Goal: Task Accomplishment & Management: Manage account settings

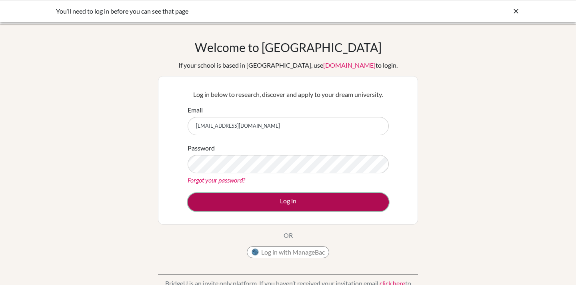
click at [284, 197] on button "Log in" at bounding box center [287, 202] width 201 height 18
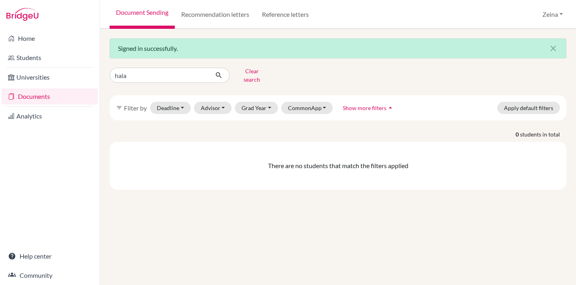
click at [38, 97] on link "Documents" at bounding box center [50, 96] width 96 height 16
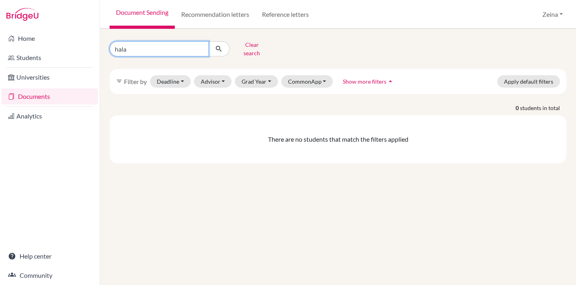
click at [199, 50] on input "hala" at bounding box center [159, 48] width 99 height 15
click at [200, 45] on input "hala" at bounding box center [159, 48] width 99 height 15
click at [257, 46] on button "Clear search" at bounding box center [251, 48] width 44 height 21
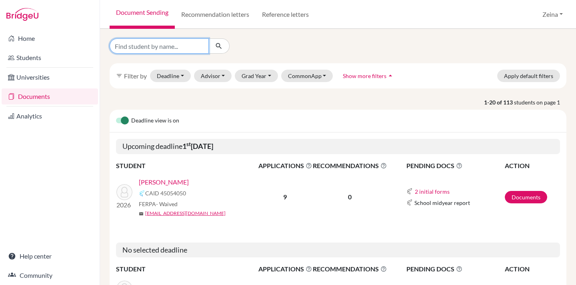
click at [154, 45] on input "Find student by name..." at bounding box center [159, 45] width 99 height 15
type input "jad"
click button "submit" at bounding box center [218, 45] width 21 height 15
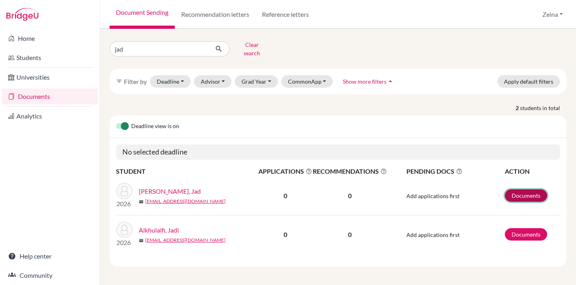
click at [527, 189] on link "Documents" at bounding box center [525, 195] width 42 height 12
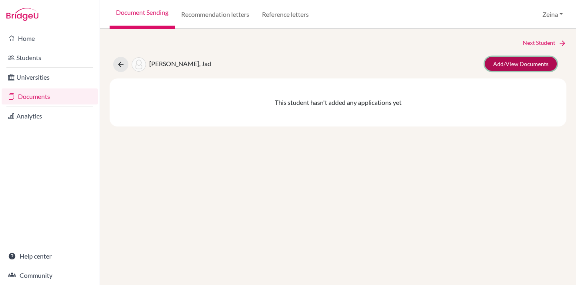
click at [509, 65] on link "Add/View Documents" at bounding box center [520, 64] width 72 height 14
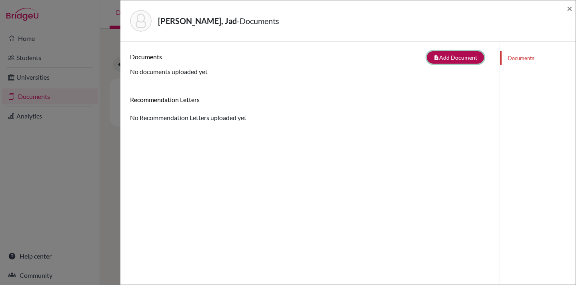
click at [459, 56] on button "note_add Add Document" at bounding box center [454, 57] width 57 height 12
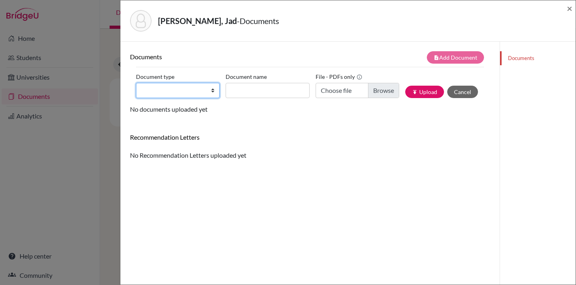
click at [212, 88] on select "Change explanation for Common App reports Counselor recommendation Internationa…" at bounding box center [178, 90] width 84 height 15
select select "39"
click at [136, 83] on select "Change explanation for Common App reports Counselor recommendation Internationa…" at bounding box center [178, 90] width 84 height 15
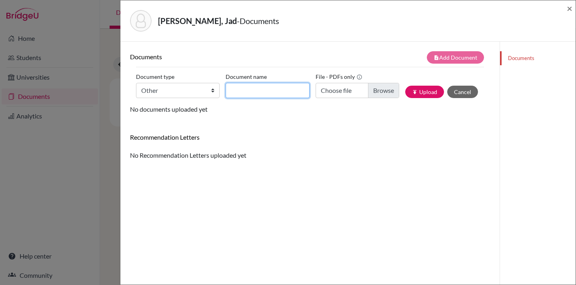
click at [289, 92] on input "Document name" at bounding box center [267, 90] width 84 height 15
click at [466, 92] on button "Cancel" at bounding box center [462, 92] width 31 height 12
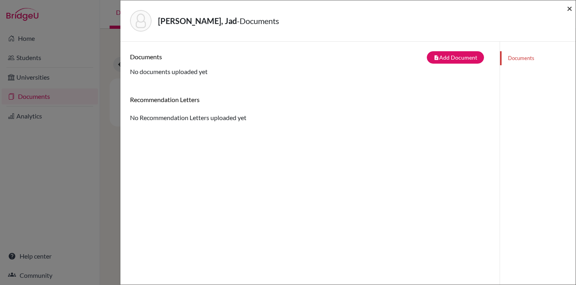
click at [568, 9] on span "×" at bounding box center [569, 8] width 6 height 12
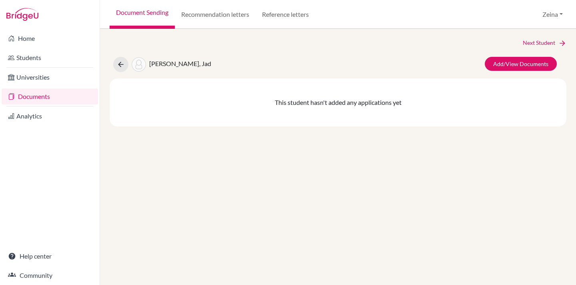
click at [41, 96] on link "Documents" at bounding box center [50, 96] width 96 height 16
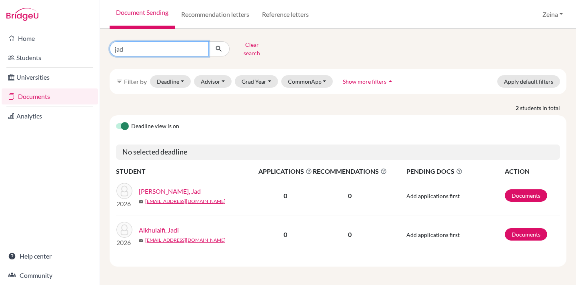
click at [198, 46] on input "jad" at bounding box center [159, 48] width 99 height 15
click at [34, 98] on link "Documents" at bounding box center [50, 96] width 96 height 16
click at [247, 44] on button "Clear search" at bounding box center [251, 48] width 44 height 21
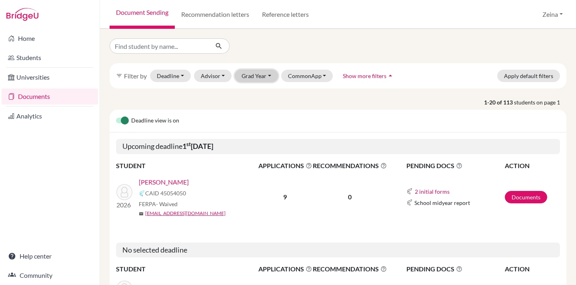
click at [267, 76] on button "Grad Year" at bounding box center [256, 76] width 43 height 12
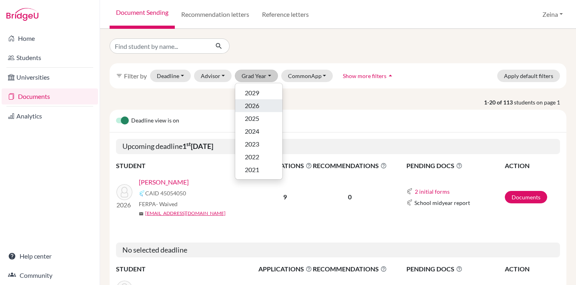
click at [258, 103] on span "2026" at bounding box center [252, 106] width 14 height 10
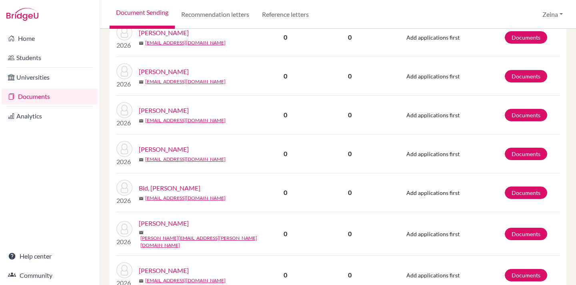
scroll to position [814, 0]
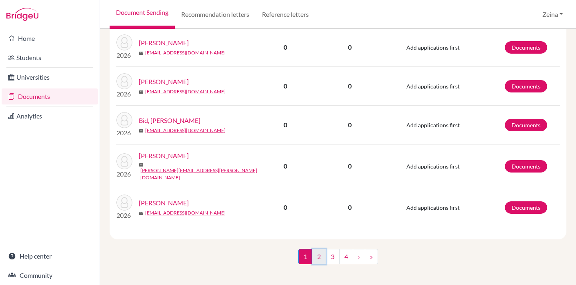
click at [319, 253] on link "2" at bounding box center [319, 256] width 14 height 15
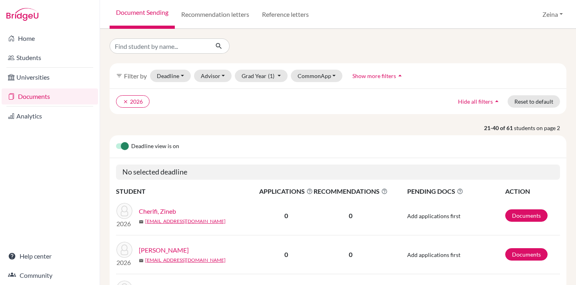
click at [37, 96] on link "Documents" at bounding box center [50, 96] width 96 height 16
